Goal: Transaction & Acquisition: Purchase product/service

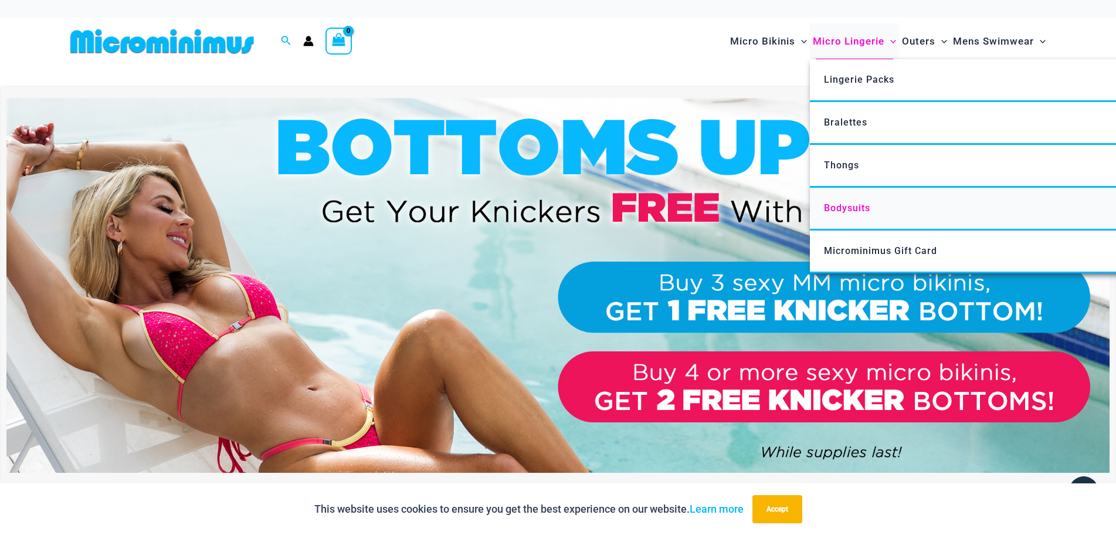
click at [824, 213] on span "Bodysuits" at bounding box center [847, 207] width 46 height 11
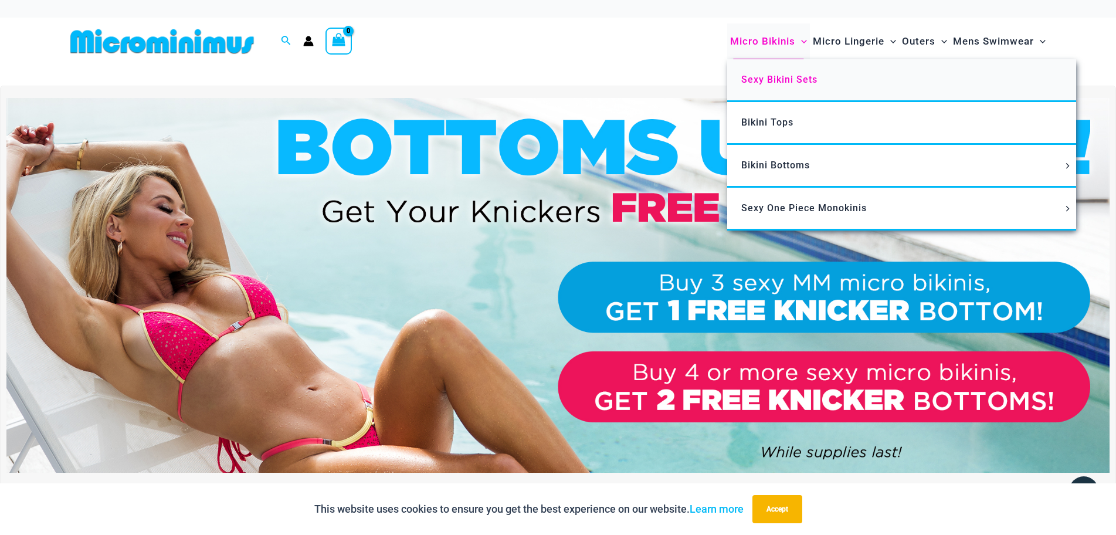
click at [741, 85] on span "Sexy Bikini Sets" at bounding box center [779, 79] width 76 height 11
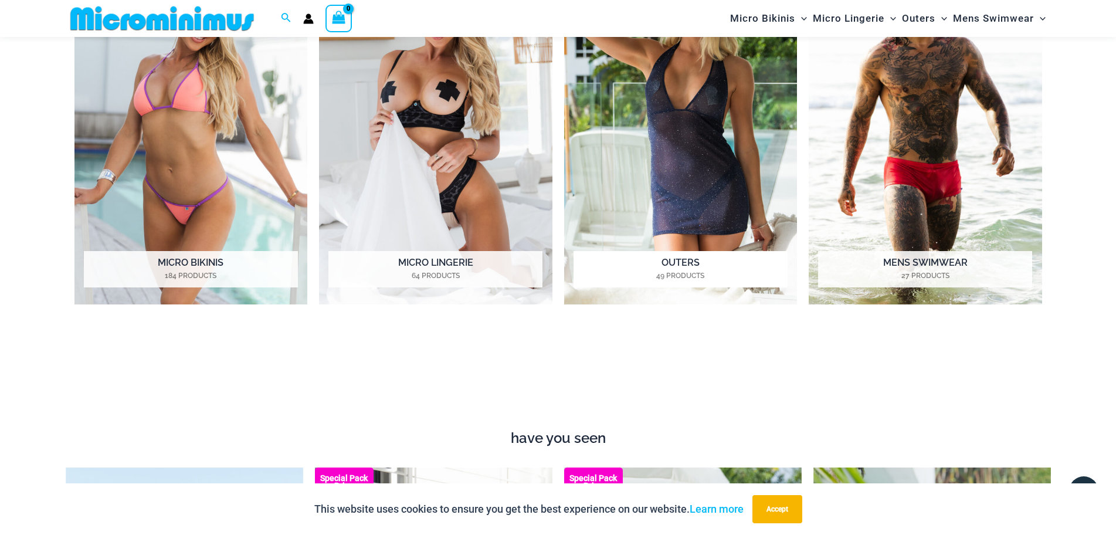
scroll to position [633, 0]
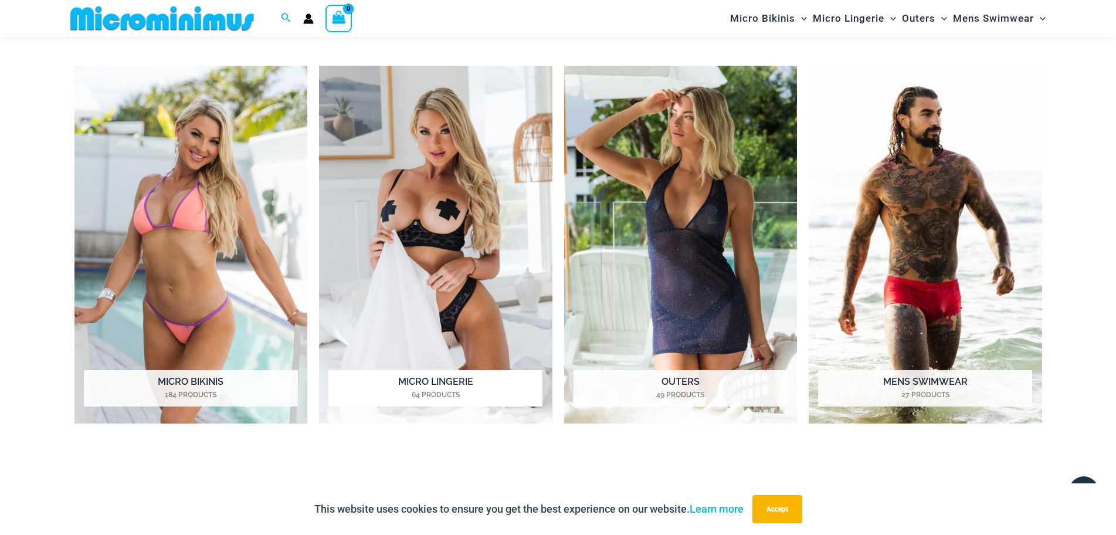
click at [460, 290] on img "Visit product category Micro Lingerie" at bounding box center [435, 245] width 233 height 358
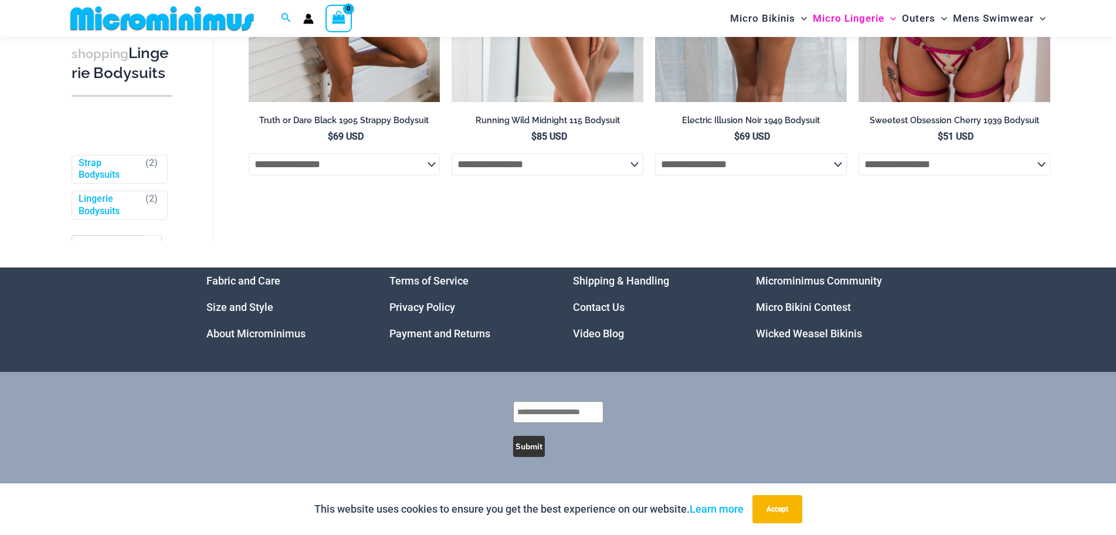
scroll to position [45, 0]
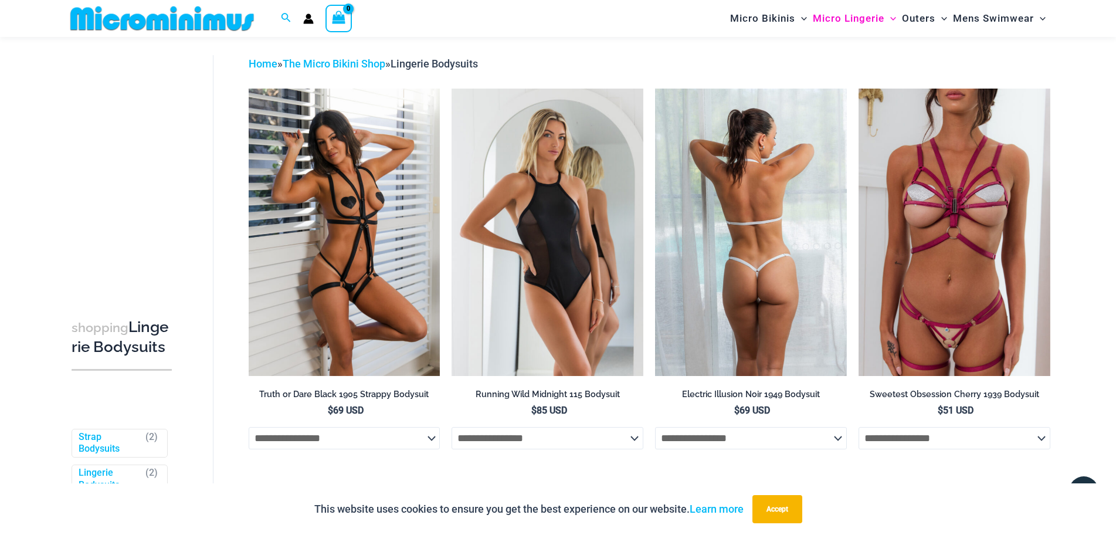
click at [777, 284] on img at bounding box center [751, 232] width 192 height 287
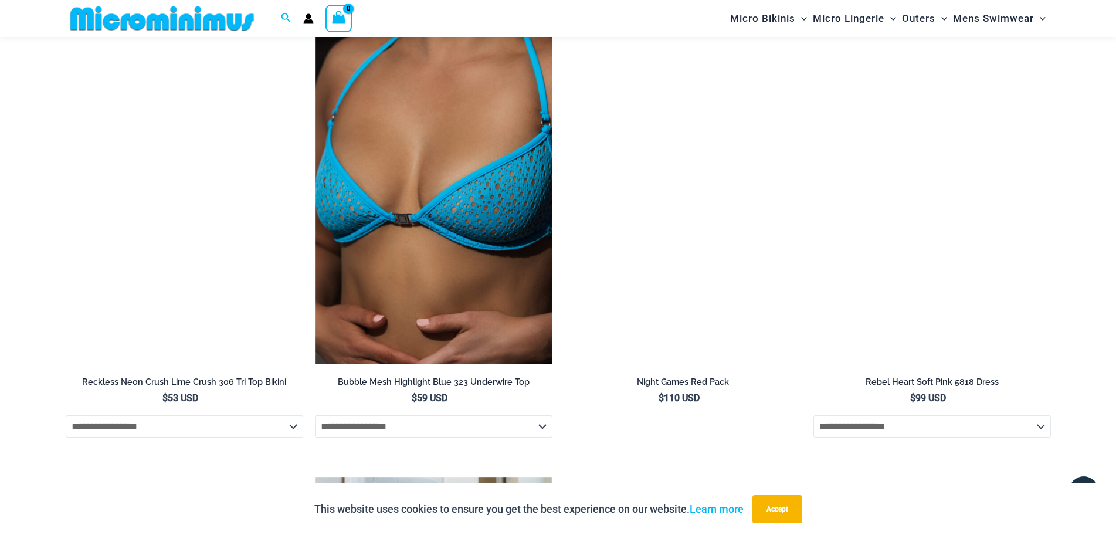
scroll to position [1925, 0]
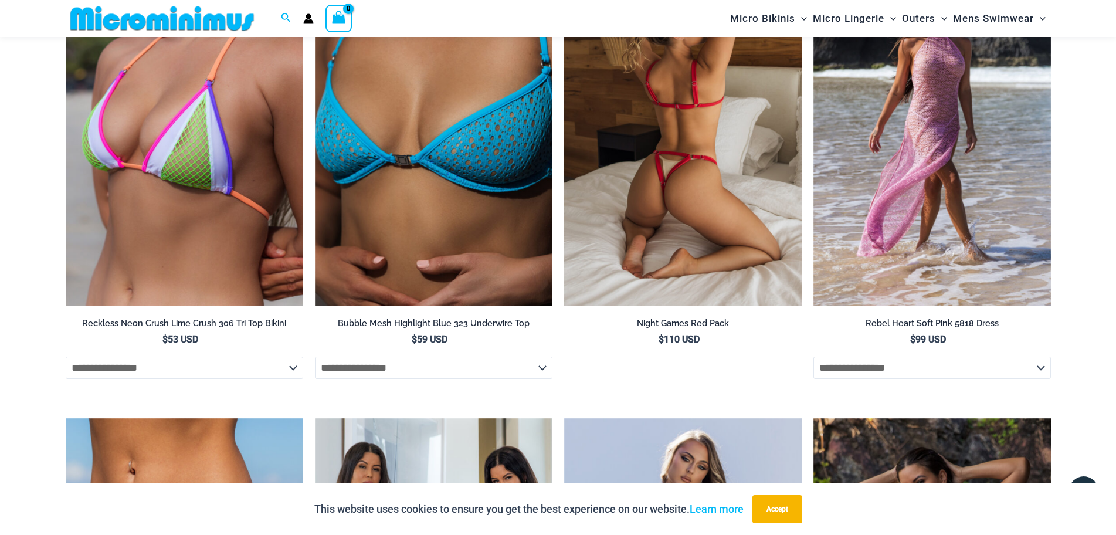
click at [683, 286] on img at bounding box center [682, 127] width 237 height 356
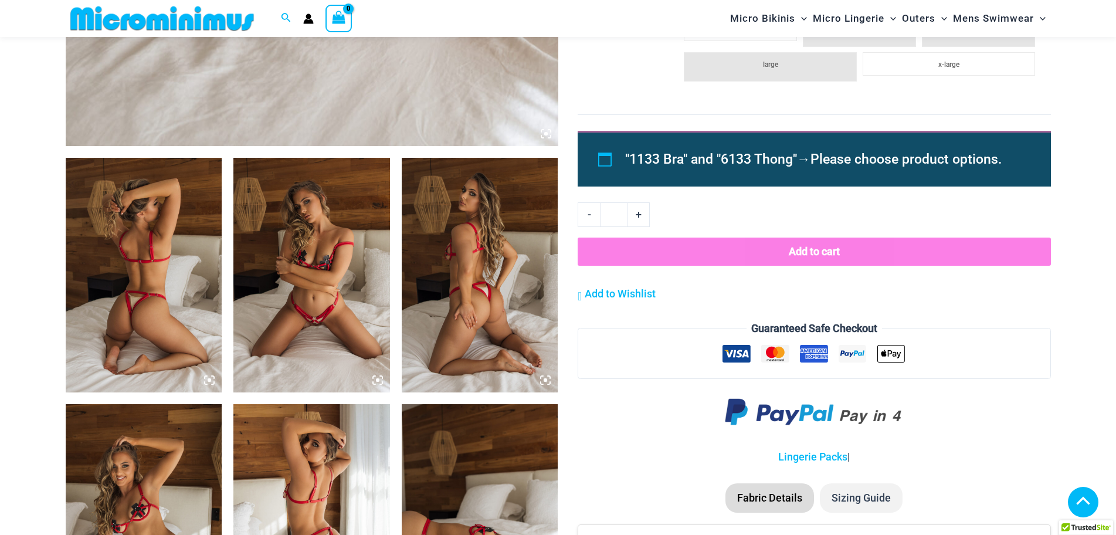
scroll to position [985, 0]
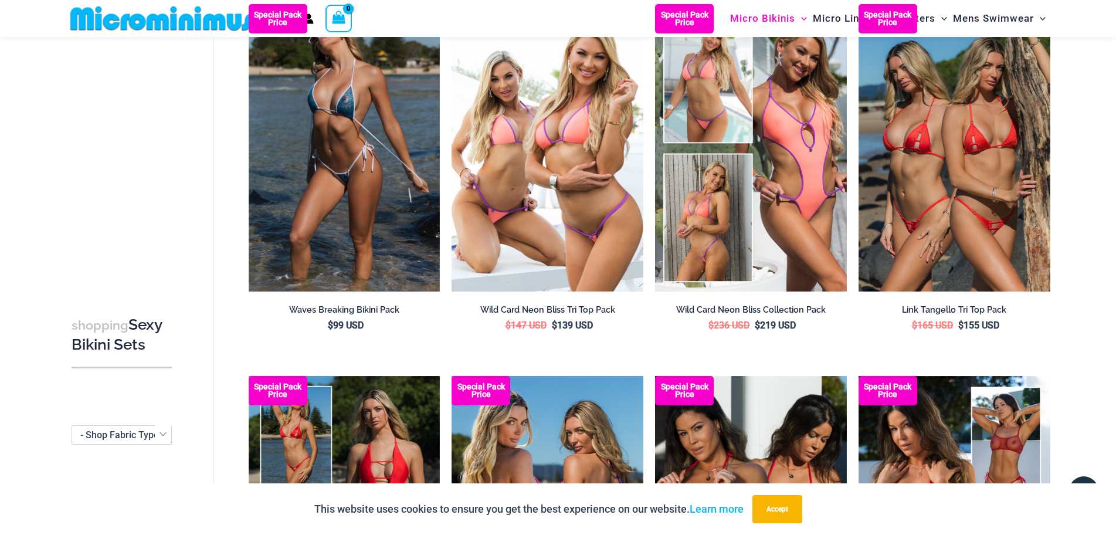
scroll to position [868, 0]
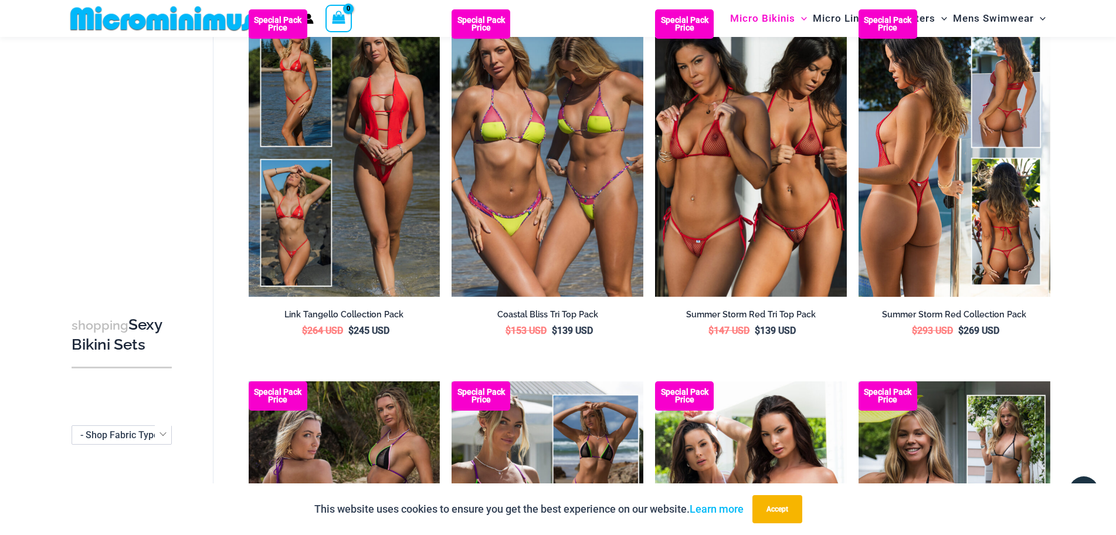
click at [946, 236] on img at bounding box center [954, 152] width 192 height 287
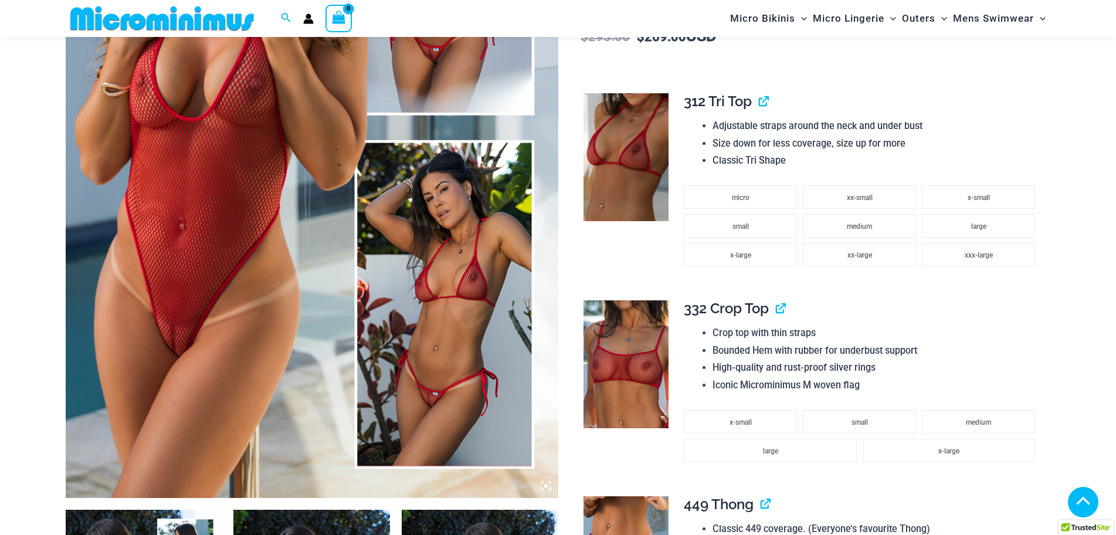
scroll to position [403, 0]
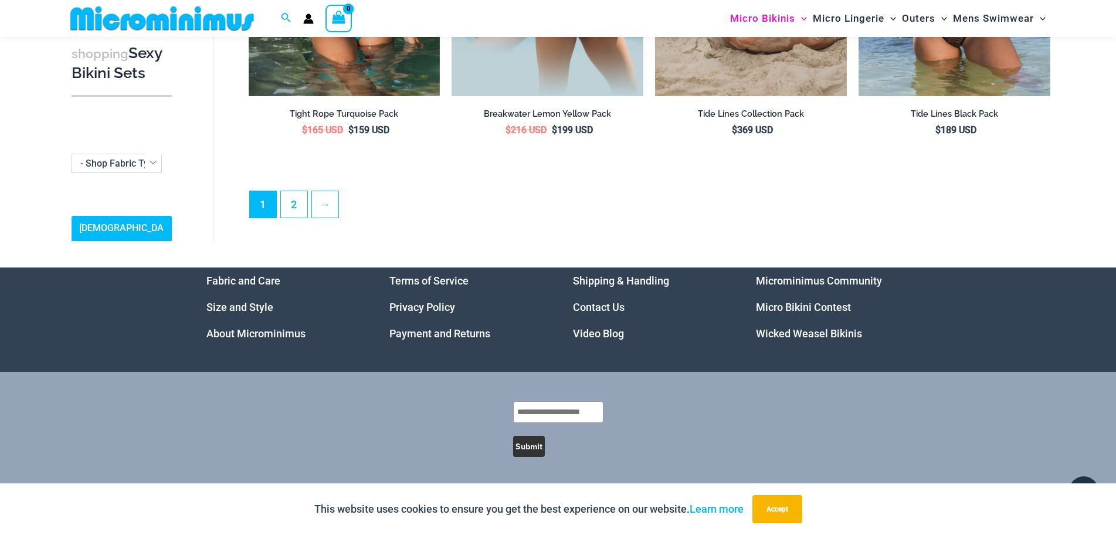
scroll to position [3164, 0]
click at [307, 195] on link "2" at bounding box center [294, 204] width 26 height 28
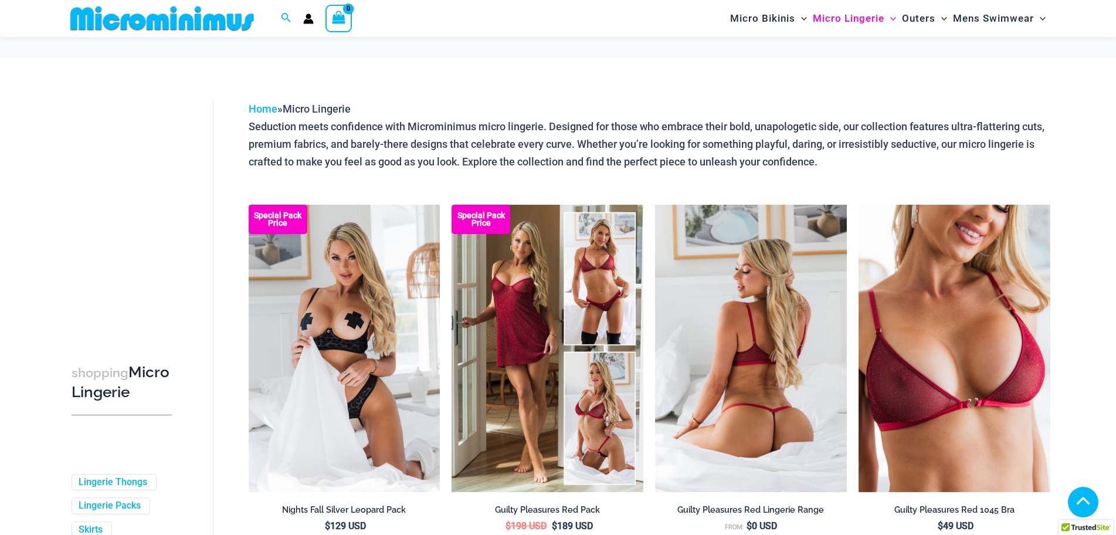
click at [745, 205] on img at bounding box center [751, 348] width 192 height 287
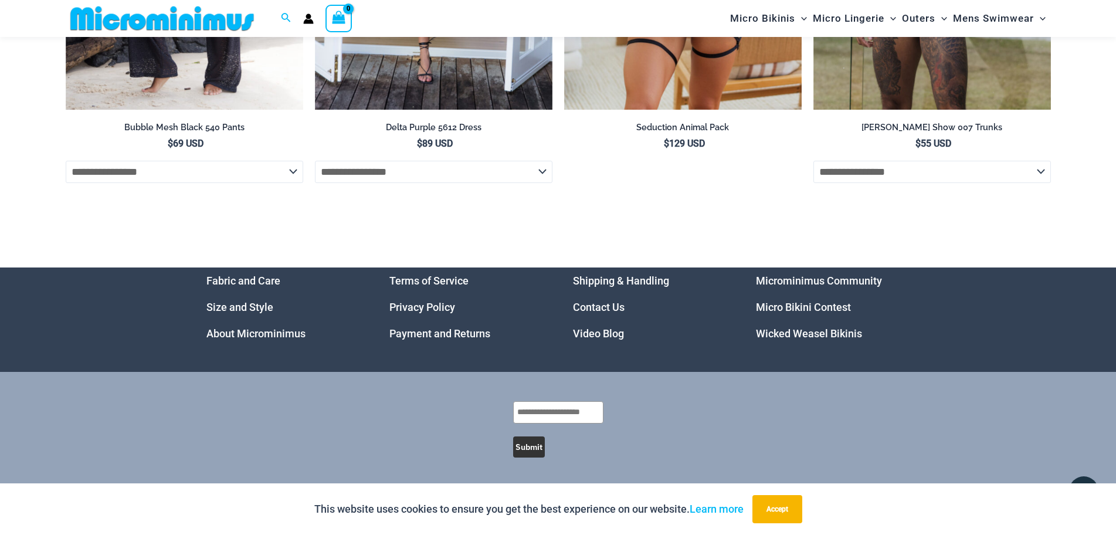
scroll to position [4956, 0]
